Goal: Navigation & Orientation: Find specific page/section

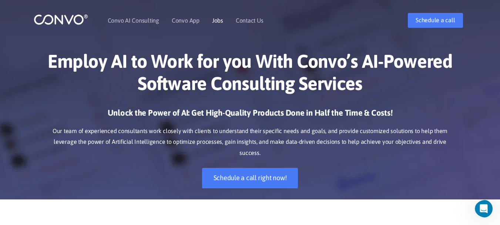
click at [218, 21] on link "Jobs" at bounding box center [217, 20] width 11 height 6
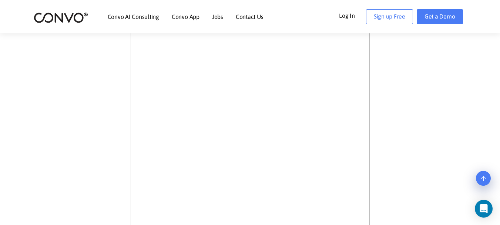
scroll to position [185, 0]
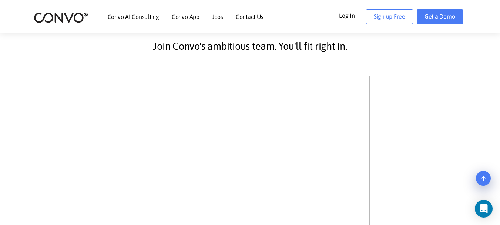
click at [221, 16] on link "Jobs" at bounding box center [217, 17] width 11 height 6
